Goal: Check status

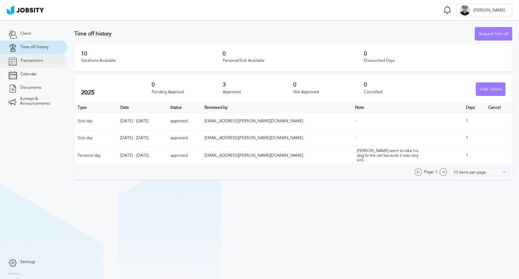
click at [42, 63] on span "Transactions" at bounding box center [31, 60] width 23 height 5
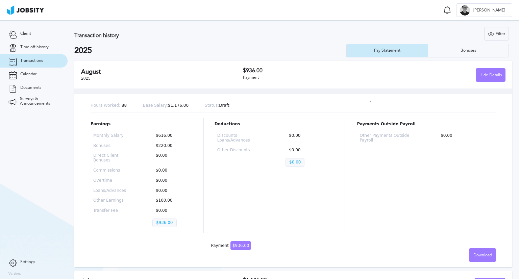
click at [31, 59] on span "Transactions" at bounding box center [31, 60] width 23 height 5
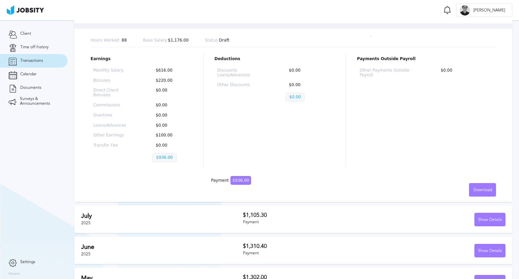
scroll to position [135, 0]
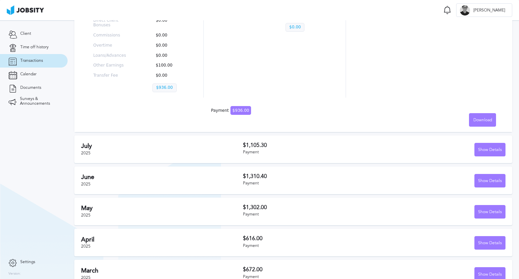
click at [188, 150] on div "[DATE]" at bounding box center [162, 149] width 162 height 13
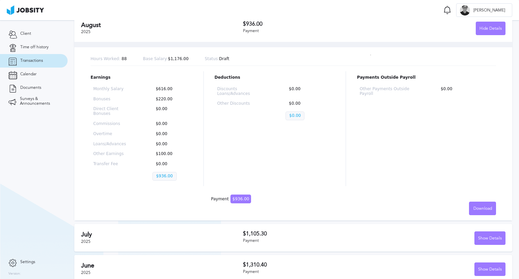
scroll to position [0, 0]
